Goal: Communication & Community: Ask a question

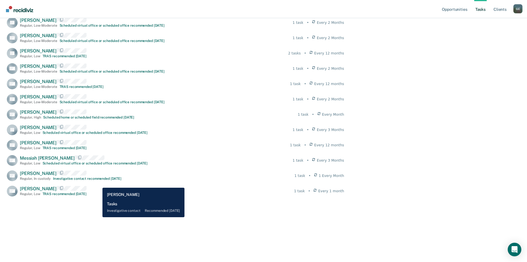
scroll to position [352, 0]
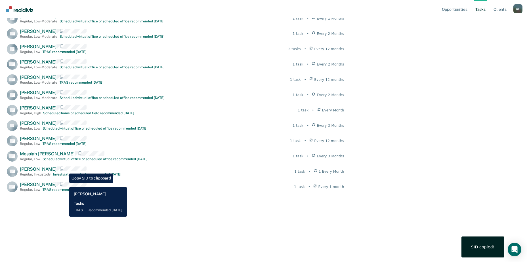
drag, startPoint x: 73, startPoint y: 181, endPoint x: 202, endPoint y: 195, distance: 129.8
click at [202, 195] on div "Overdue 7 AC [PERSON_NAME] Regular , Low TRAS recommended [DATE] 1 task • Every…" at bounding box center [175, 12] width 337 height 501
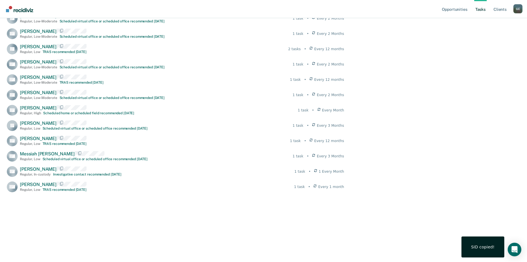
click at [484, 247] on div "SID copied!" at bounding box center [483, 247] width 24 height 5
click at [514, 251] on icon "Open Intercom Messenger" at bounding box center [514, 249] width 7 height 7
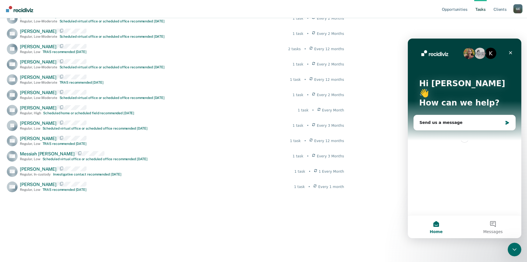
scroll to position [0, 0]
click at [431, 120] on div "Send us a message" at bounding box center [460, 123] width 83 height 6
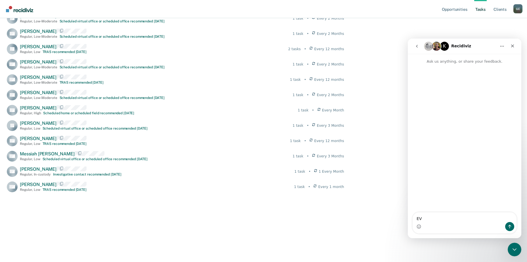
type textarea "E"
type textarea "l"
type textarea "Late even seems there are still some issues for this client the TRAS has alread…"
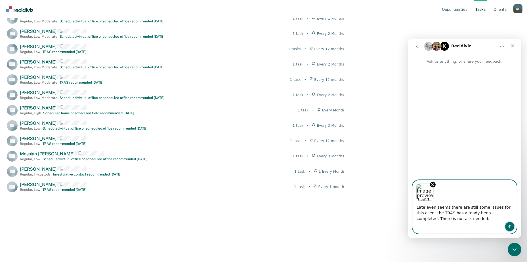
click at [509, 229] on button "Send a message…" at bounding box center [509, 226] width 9 height 9
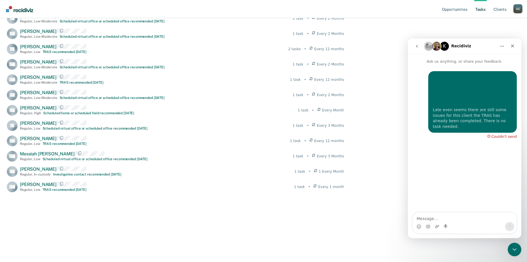
click at [504, 135] on div "Couldn't send" at bounding box center [504, 137] width 25 height 4
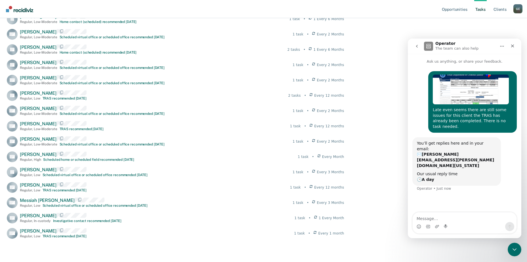
scroll to position [295, 0]
